Goal: Task Accomplishment & Management: Complete application form

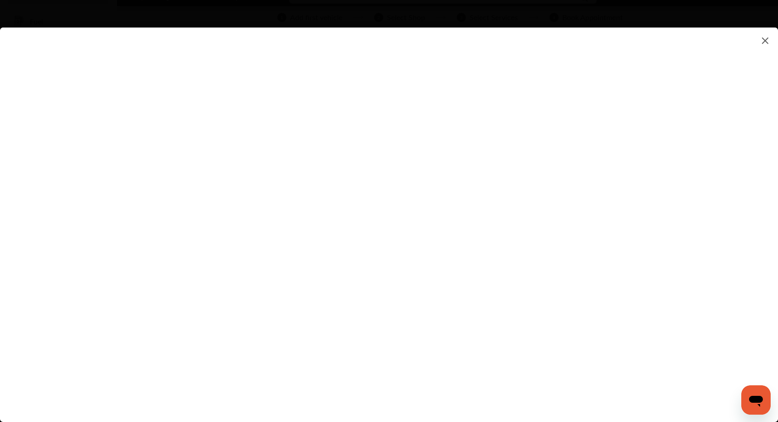
scroll to position [68, 0]
click at [540, 277] on flutter-view at bounding box center [389, 216] width 778 height 377
click at [546, 283] on flutter-view at bounding box center [389, 216] width 778 height 377
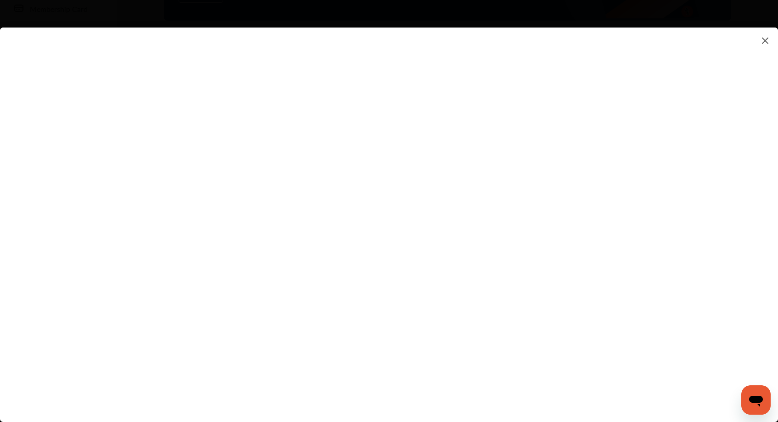
click at [516, 190] on flutter-view at bounding box center [389, 216] width 778 height 377
click at [496, 197] on flutter-view at bounding box center [389, 216] width 778 height 377
click at [495, 190] on flutter-view at bounding box center [389, 216] width 778 height 377
click at [547, 193] on flutter-view at bounding box center [389, 216] width 778 height 377
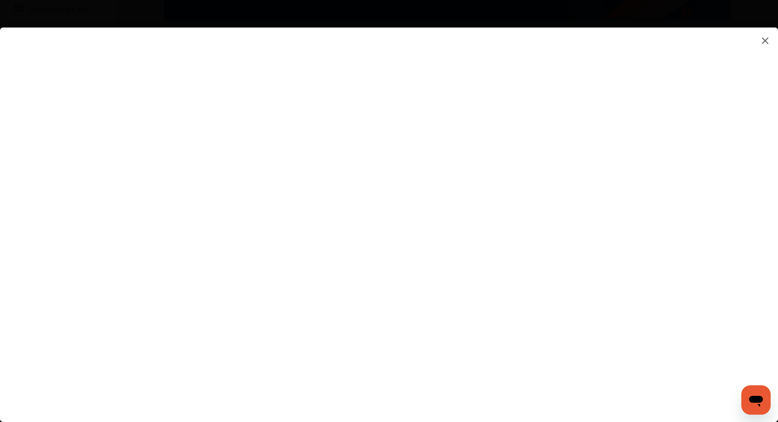
click at [547, 193] on flutter-view at bounding box center [389, 216] width 778 height 377
click at [519, 199] on flutter-view at bounding box center [389, 216] width 778 height 377
click at [561, 195] on flutter-view at bounding box center [389, 216] width 778 height 377
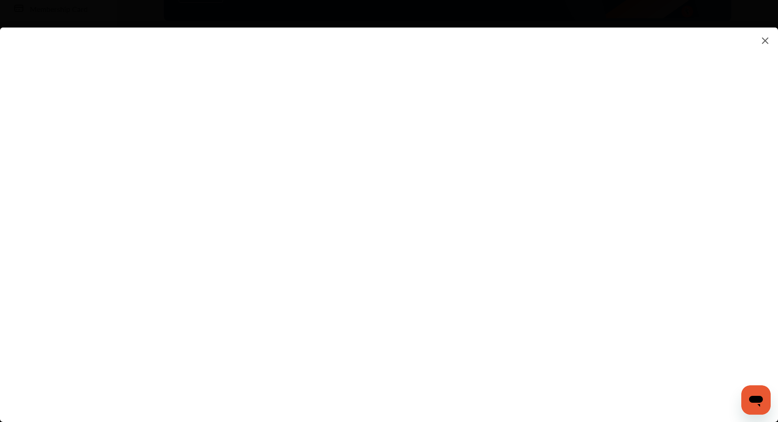
click at [560, 249] on flutter-view at bounding box center [389, 216] width 778 height 377
click at [524, 81] on flutter-view at bounding box center [389, 216] width 778 height 377
click at [500, 212] on flutter-view at bounding box center [389, 216] width 778 height 377
click at [529, 271] on flutter-view at bounding box center [389, 216] width 778 height 377
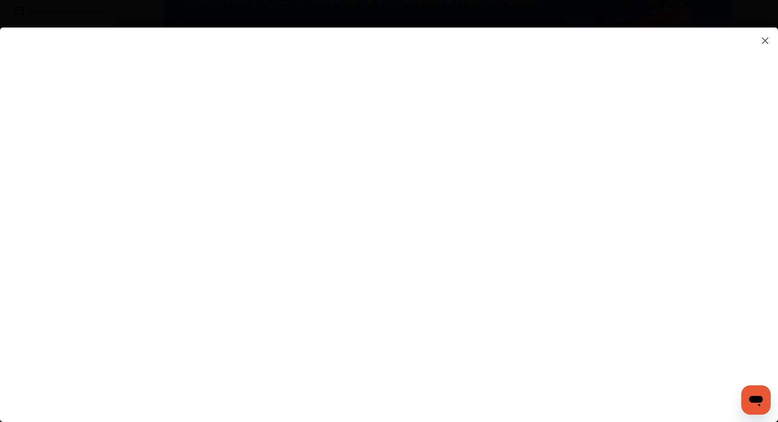
click at [504, 245] on flutter-view at bounding box center [389, 216] width 778 height 377
type textarea "*****"
click at [568, 284] on flutter-view "*****" at bounding box center [389, 216] width 778 height 377
click at [512, 285] on flutter-view at bounding box center [389, 216] width 778 height 377
type input "****"
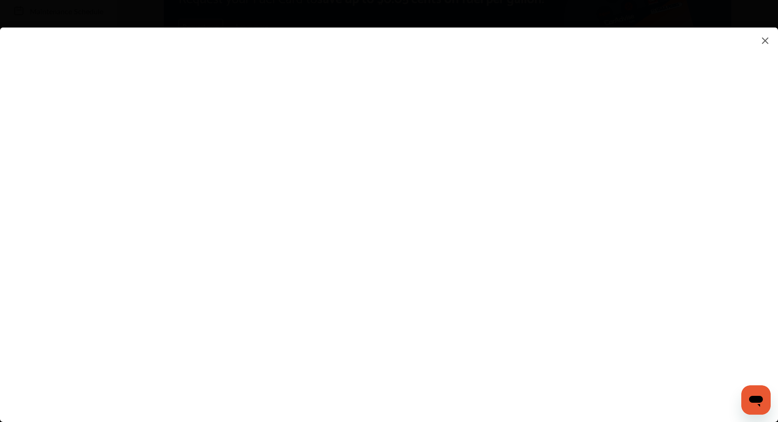
click at [517, 334] on flutter-view at bounding box center [389, 216] width 778 height 377
type input "**********"
click at [503, 244] on flutter-view at bounding box center [389, 216] width 778 height 377
click at [506, 250] on flutter-view at bounding box center [389, 216] width 778 height 377
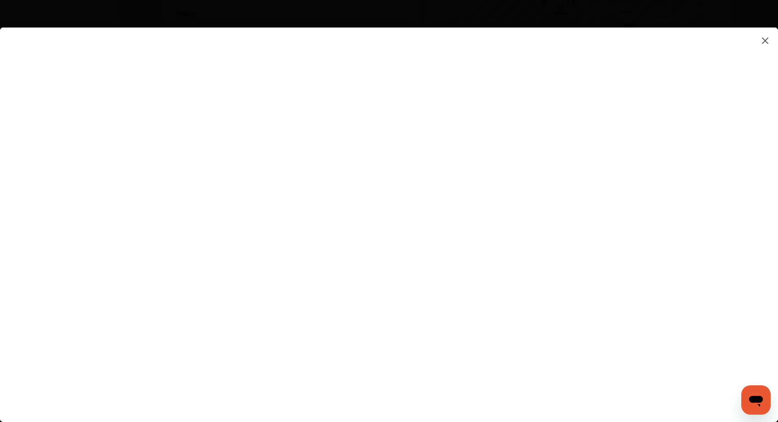
click at [499, 157] on flutter-view at bounding box center [389, 216] width 778 height 377
